Goal: Information Seeking & Learning: Get advice/opinions

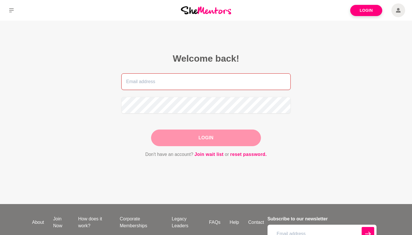
type input "[EMAIL_ADDRESS][DOMAIN_NAME]"
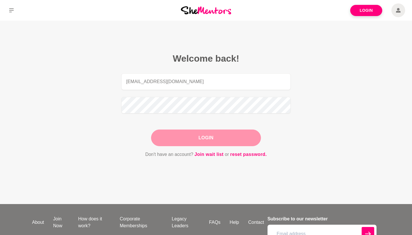
click at [206, 140] on button "Login" at bounding box center [206, 137] width 110 height 17
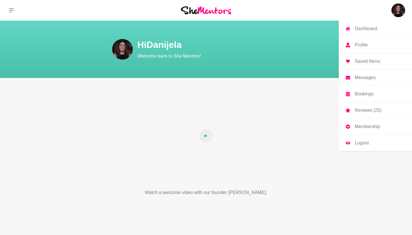
click at [363, 112] on p "Reviews (25)" at bounding box center [368, 110] width 27 height 5
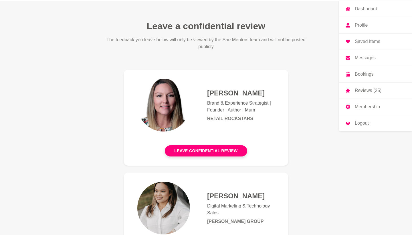
scroll to position [19, 0]
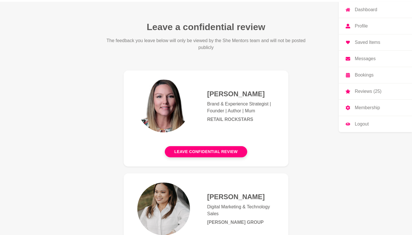
click at [365, 106] on p "Membership" at bounding box center [367, 107] width 25 height 5
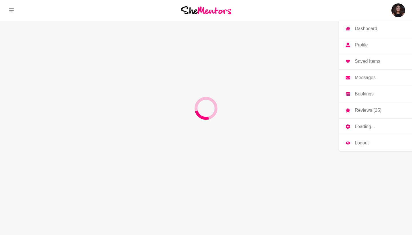
scroll to position [0, 0]
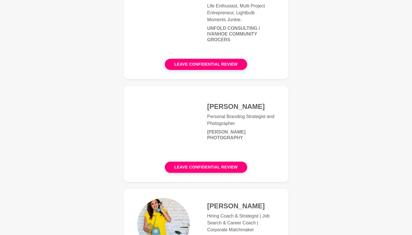
scroll to position [726, 0]
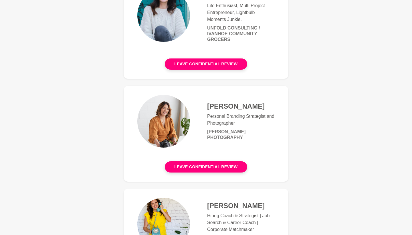
click at [177, 116] on img at bounding box center [163, 121] width 53 height 53
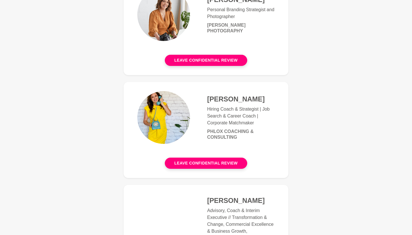
scroll to position [862, 0]
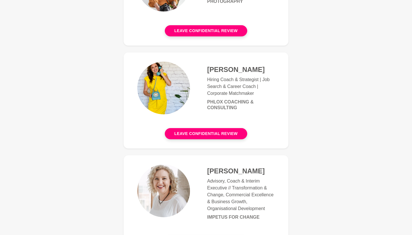
click at [155, 82] on img at bounding box center [163, 88] width 53 height 53
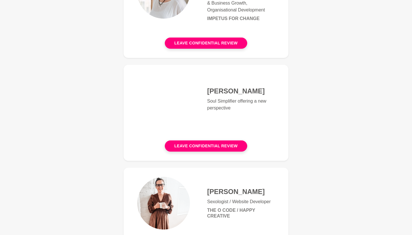
scroll to position [1064, 0]
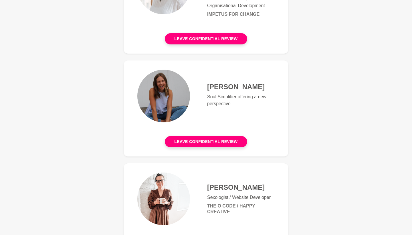
click at [165, 95] on img at bounding box center [163, 96] width 53 height 53
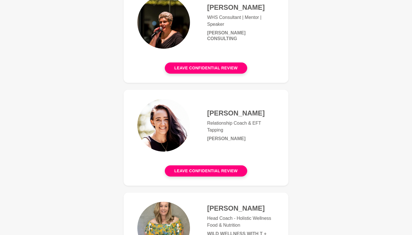
scroll to position [1462, 0]
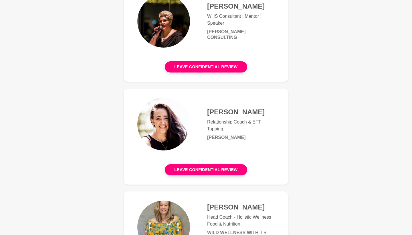
click at [161, 109] on img at bounding box center [163, 124] width 53 height 53
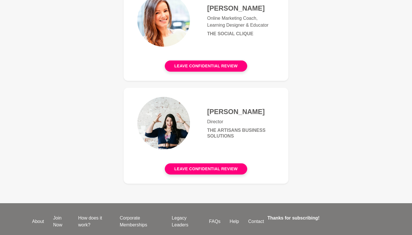
scroll to position [2489, 0]
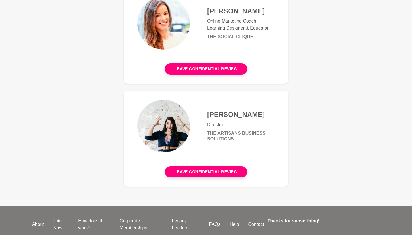
click at [168, 104] on img at bounding box center [163, 126] width 53 height 53
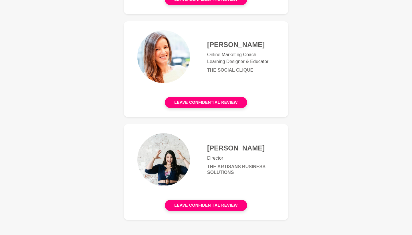
scroll to position [2454, 0]
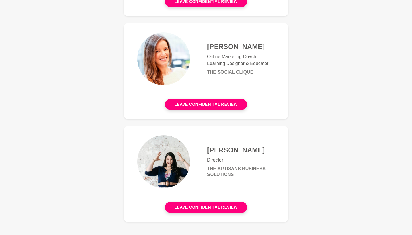
click at [164, 40] on img at bounding box center [163, 58] width 53 height 53
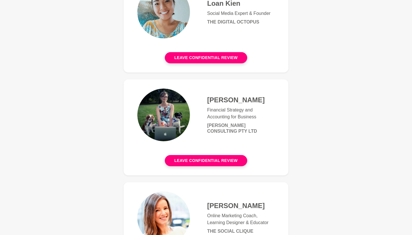
scroll to position [2282, 0]
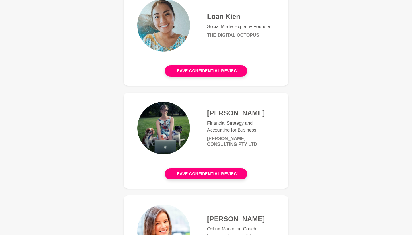
click at [170, 106] on img at bounding box center [163, 128] width 53 height 53
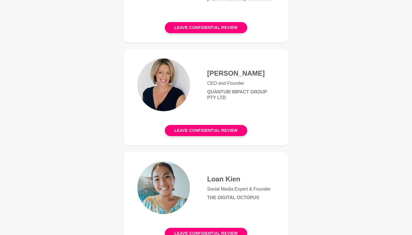
scroll to position [2106, 0]
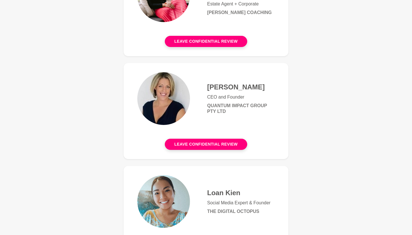
click at [161, 181] on img at bounding box center [163, 201] width 53 height 53
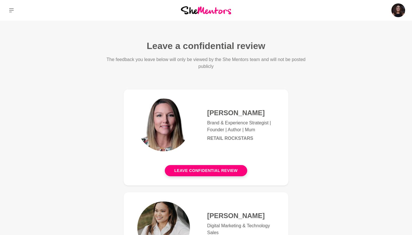
scroll to position [2106, 0]
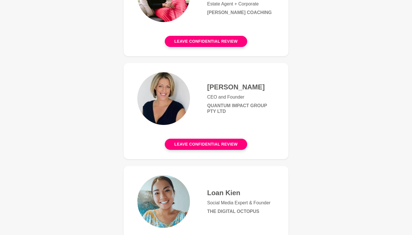
click at [160, 72] on img at bounding box center [163, 98] width 53 height 53
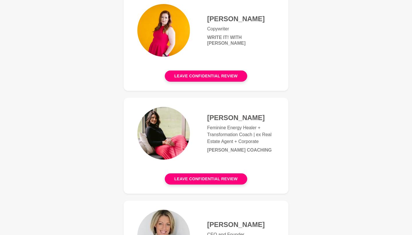
scroll to position [1965, 0]
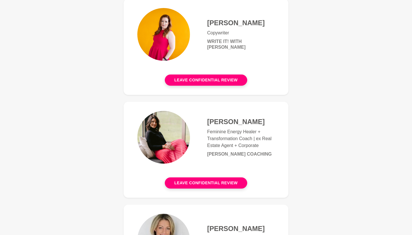
click at [166, 116] on img at bounding box center [163, 137] width 53 height 53
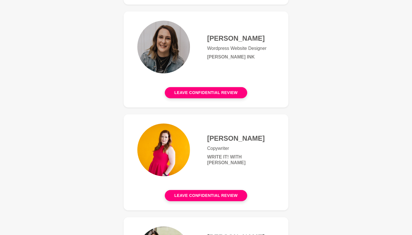
scroll to position [1834, 0]
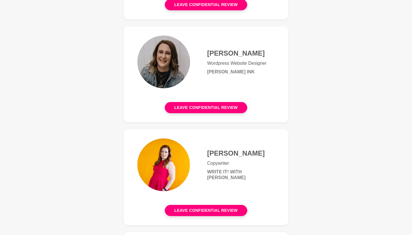
click at [164, 140] on img at bounding box center [163, 164] width 53 height 53
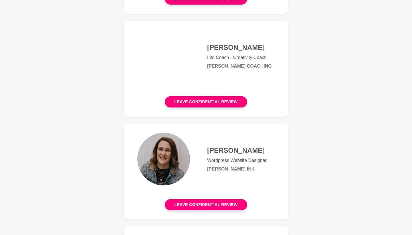
scroll to position [1723, 0]
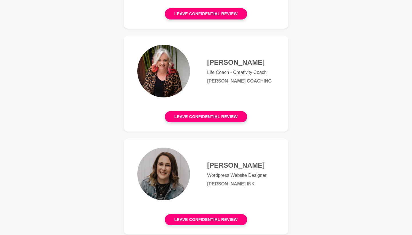
click at [158, 147] on img at bounding box center [163, 173] width 53 height 53
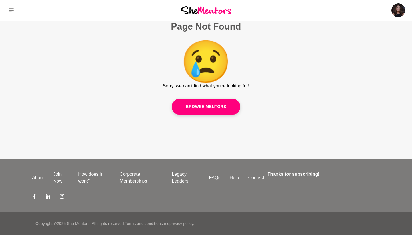
scroll to position [1723, 0]
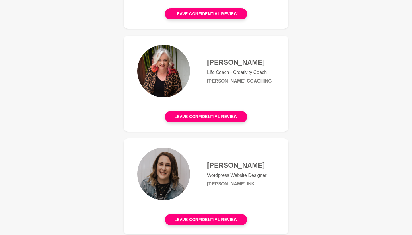
click at [164, 52] on img at bounding box center [163, 71] width 53 height 53
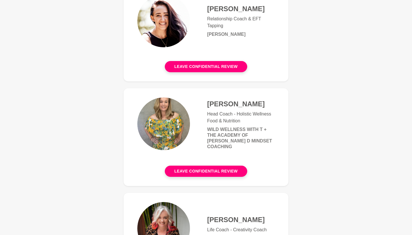
scroll to position [1562, 0]
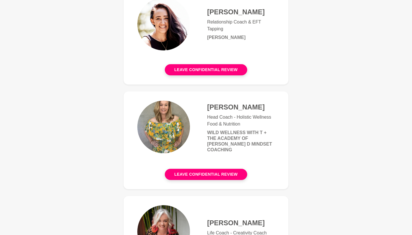
click at [169, 102] on img at bounding box center [163, 126] width 53 height 53
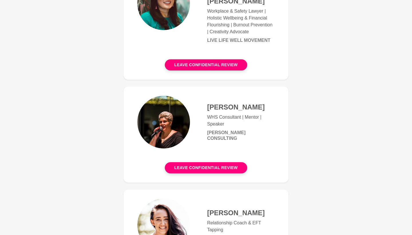
scroll to position [1358, 0]
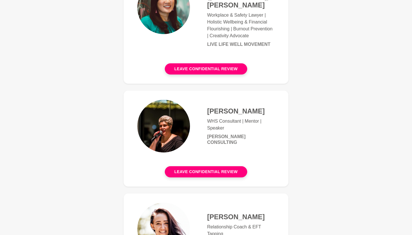
click at [170, 102] on img at bounding box center [163, 126] width 53 height 53
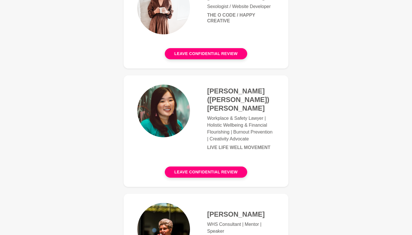
scroll to position [1254, 0]
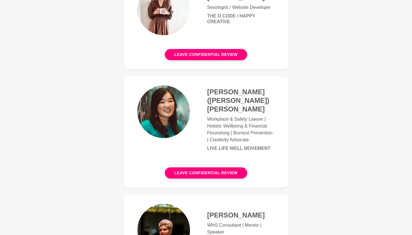
click at [155, 103] on img at bounding box center [163, 111] width 53 height 53
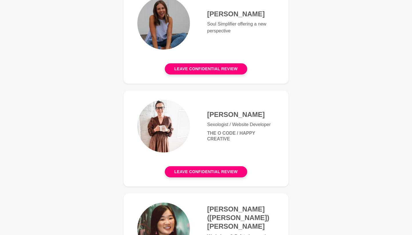
scroll to position [1137, 0]
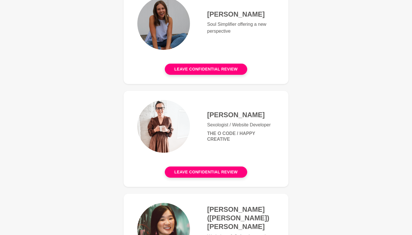
click at [162, 118] on img at bounding box center [163, 126] width 53 height 53
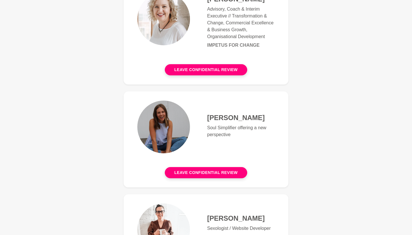
scroll to position [1028, 0]
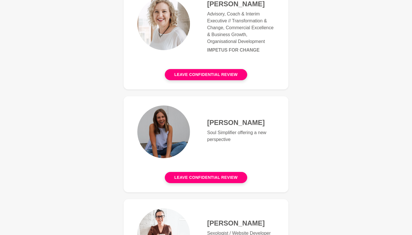
click at [156, 123] on img at bounding box center [163, 131] width 53 height 53
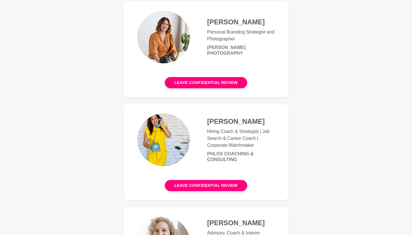
scroll to position [806, 0]
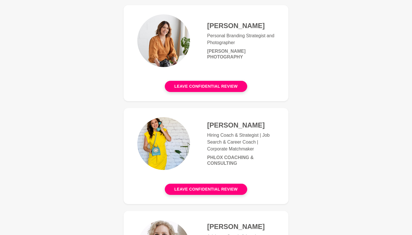
click at [160, 130] on img at bounding box center [163, 143] width 53 height 53
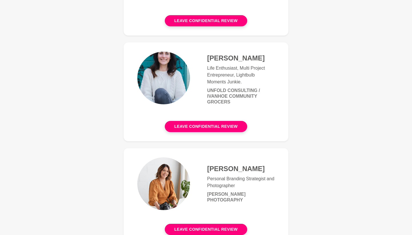
scroll to position [663, 0]
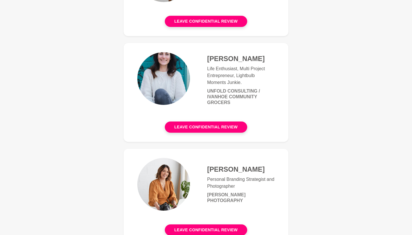
click at [165, 67] on img at bounding box center [163, 78] width 53 height 53
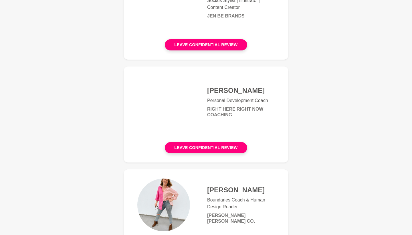
scroll to position [432, 0]
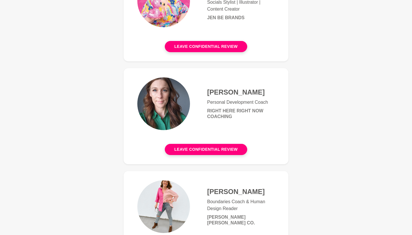
click at [171, 197] on img at bounding box center [163, 206] width 53 height 53
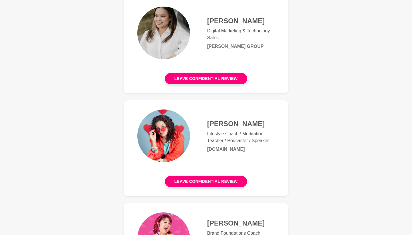
scroll to position [194, 0]
click at [173, 124] on img at bounding box center [163, 136] width 53 height 53
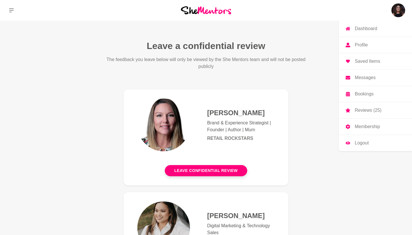
click at [371, 29] on p "Dashboard" at bounding box center [366, 28] width 22 height 5
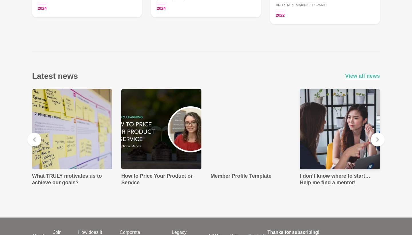
scroll to position [934, 0]
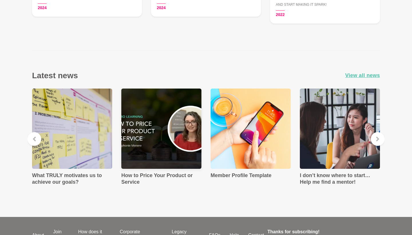
click at [163, 132] on img at bounding box center [161, 128] width 80 height 80
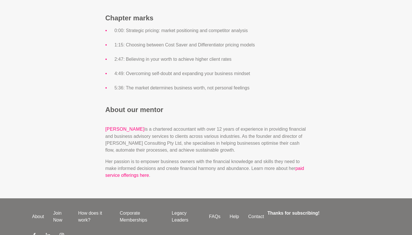
scroll to position [574, 0]
click at [137, 130] on link "[PERSON_NAME]" at bounding box center [124, 128] width 39 height 7
click at [133, 130] on link "[PERSON_NAME]" at bounding box center [124, 128] width 39 height 7
click at [303, 169] on link "paid service offerings here" at bounding box center [204, 172] width 199 height 12
click at [140, 174] on link "paid service offerings here" at bounding box center [204, 172] width 199 height 12
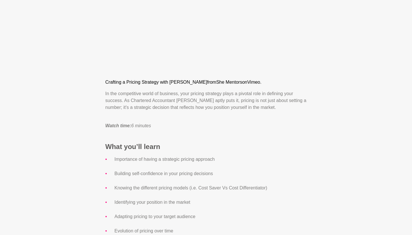
scroll to position [299, 0]
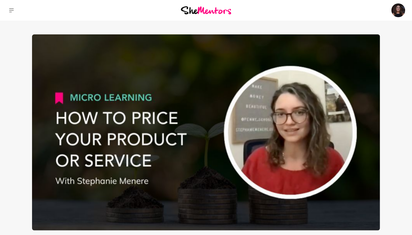
scroll to position [299, 0]
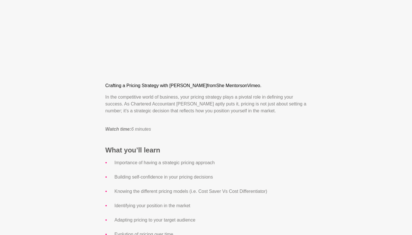
scroll to position [934, 0]
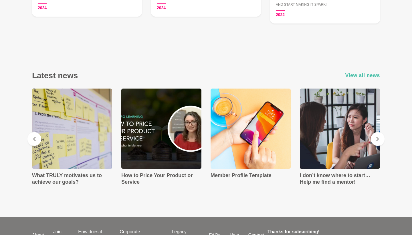
click at [357, 74] on span "View all news" at bounding box center [362, 75] width 35 height 8
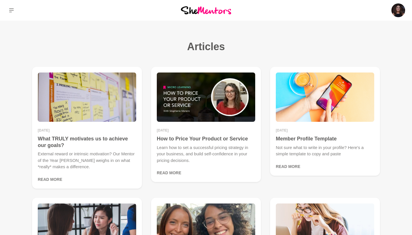
click at [13, 13] on button at bounding box center [11, 10] width 23 height 21
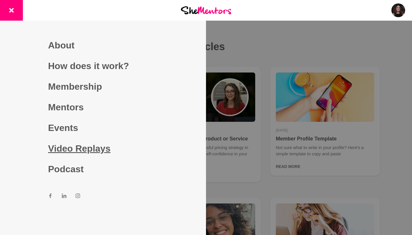
click at [76, 147] on link "Video Replays" at bounding box center [103, 148] width 110 height 21
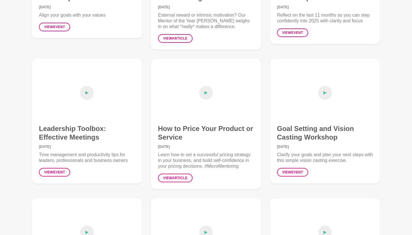
scroll to position [263, 0]
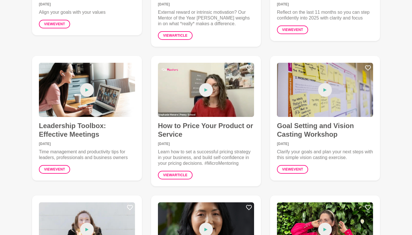
click at [207, 92] on icon at bounding box center [205, 90] width 3 height 14
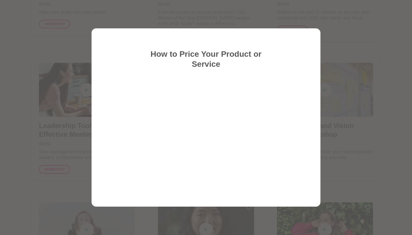
click at [402, 39] on div at bounding box center [206, 117] width 412 height 235
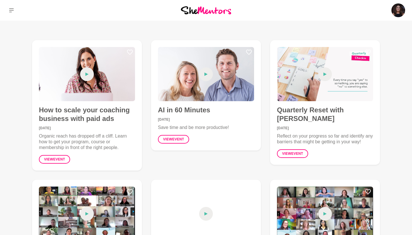
scroll to position [0, 0]
click at [207, 75] on icon at bounding box center [205, 74] width 3 height 14
